Goal: Information Seeking & Learning: Learn about a topic

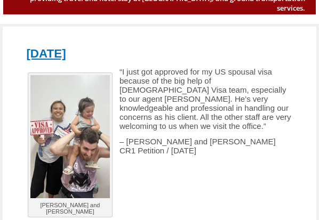
click at [193, 74] on p "“I just got approved for my US spousal visa because of the big help of [DEMOGRA…" at bounding box center [159, 98] width 277 height 63
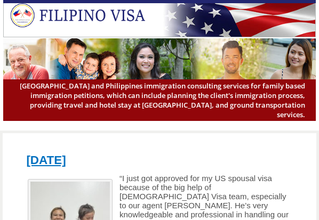
click at [197, 178] on p "“I just got approved for my US spousal visa because of the big help of [DEMOGRA…" at bounding box center [159, 205] width 277 height 63
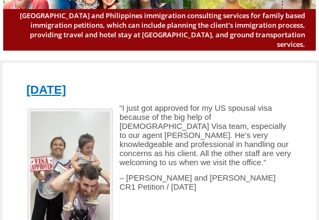
scroll to position [71, 0]
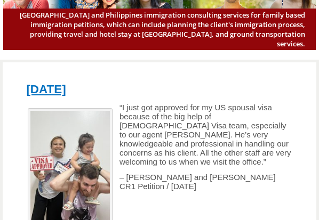
click at [244, 136] on p "“I just got approved for my US spousal visa because of the big help of [DEMOGRA…" at bounding box center [159, 134] width 277 height 63
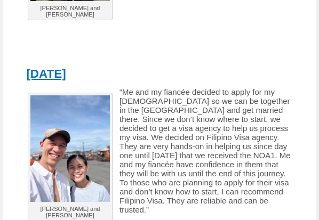
scroll to position [320, 0]
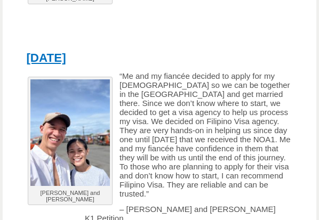
click at [191, 205] on p "– Stuart and Julie K1 Petition" at bounding box center [159, 214] width 277 height 18
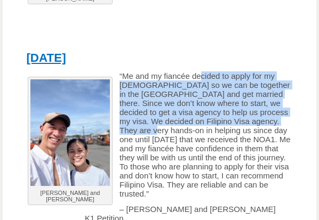
drag, startPoint x: 199, startPoint y: 62, endPoint x: 279, endPoint y: 106, distance: 91.6
click at [279, 106] on p "“Me and my fiancée decided to apply for my [DEMOGRAPHIC_DATA] so we can be toge…" at bounding box center [159, 134] width 277 height 127
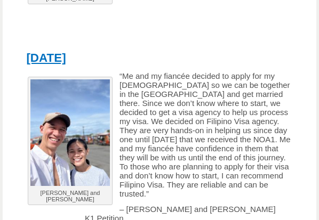
click at [265, 147] on p "“Me and my fiancée decided to apply for my [DEMOGRAPHIC_DATA] so we can be toge…" at bounding box center [159, 134] width 277 height 127
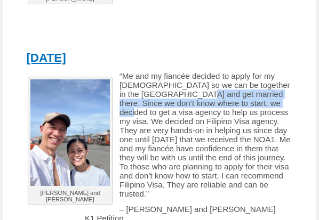
drag, startPoint x: 171, startPoint y: 78, endPoint x: 258, endPoint y: 90, distance: 87.7
click at [258, 90] on p "“Me and my fiancée decided to apply for my [DEMOGRAPHIC_DATA] so we can be toge…" at bounding box center [159, 134] width 277 height 127
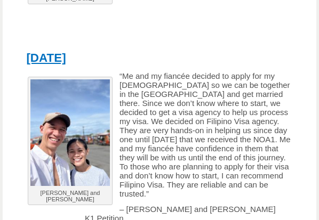
click at [185, 124] on p "“Me and my fiancée decided to apply for my [DEMOGRAPHIC_DATA] so we can be toge…" at bounding box center [159, 134] width 277 height 127
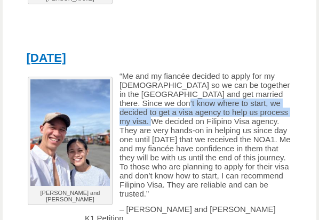
drag, startPoint x: 149, startPoint y: 88, endPoint x: 275, endPoint y: 96, distance: 125.5
click at [275, 96] on p "“Me and my fiancée decided to apply for my [DEMOGRAPHIC_DATA] so we can be toge…" at bounding box center [159, 134] width 277 height 127
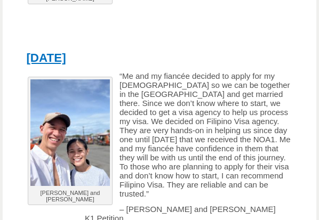
click at [235, 134] on p "“Me and my fiancée decided to apply for my [DEMOGRAPHIC_DATA] so we can be toge…" at bounding box center [159, 134] width 277 height 127
drag, startPoint x: 125, startPoint y: 156, endPoint x: 293, endPoint y: 195, distance: 172.5
click at [293, 205] on p "– Stuart and Julie K1 Petition" at bounding box center [159, 214] width 277 height 18
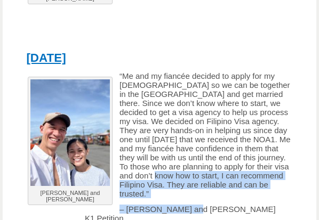
drag, startPoint x: 125, startPoint y: 162, endPoint x: 210, endPoint y: 183, distance: 87.8
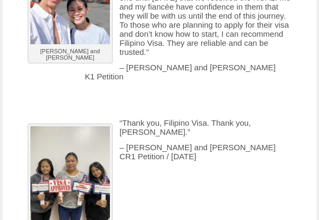
scroll to position [497, 0]
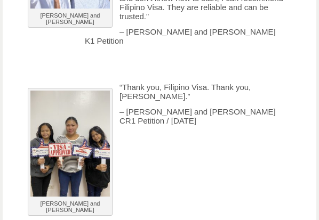
click at [227, 114] on div "Stuart and Julie “Me and my fiancée decided to apply for my K1 visa so we can b…" at bounding box center [159, 64] width 277 height 340
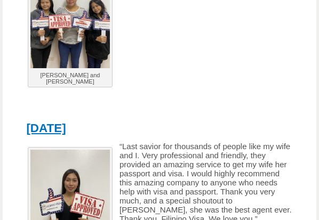
scroll to position [675, 0]
